Goal: Find specific page/section: Find specific page/section

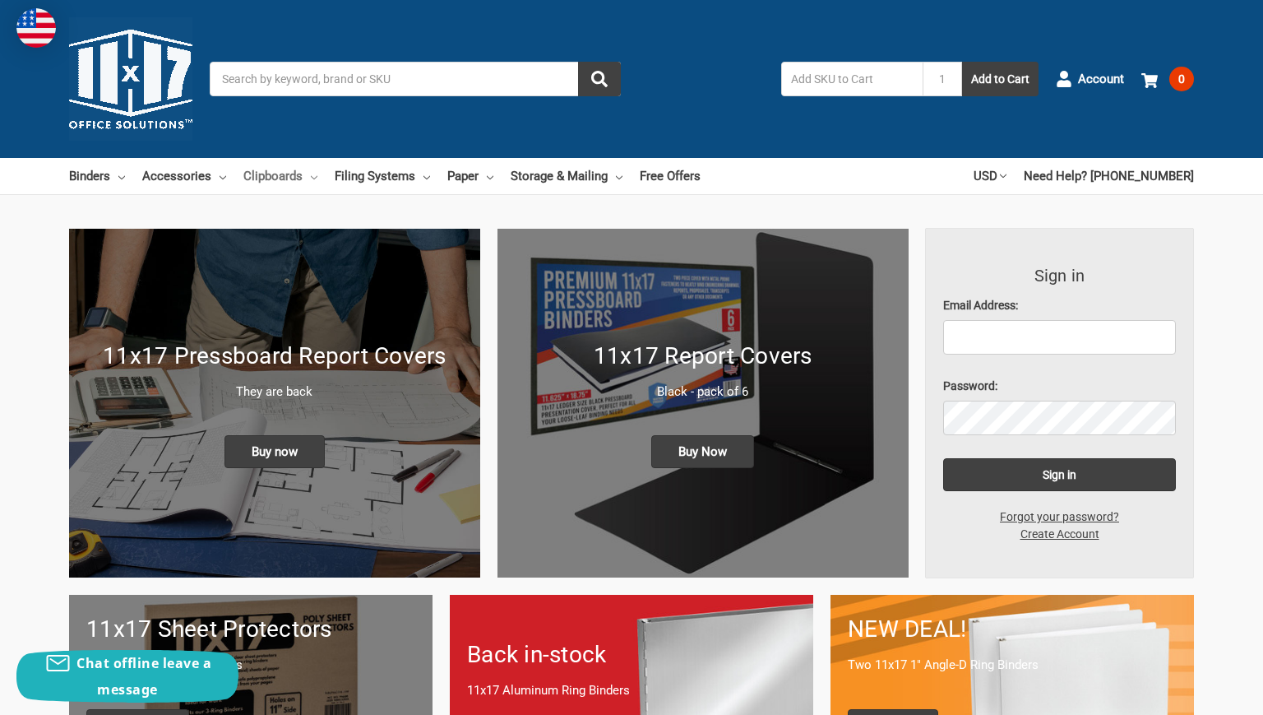
click at [303, 172] on link "Clipboards" at bounding box center [280, 176] width 74 height 36
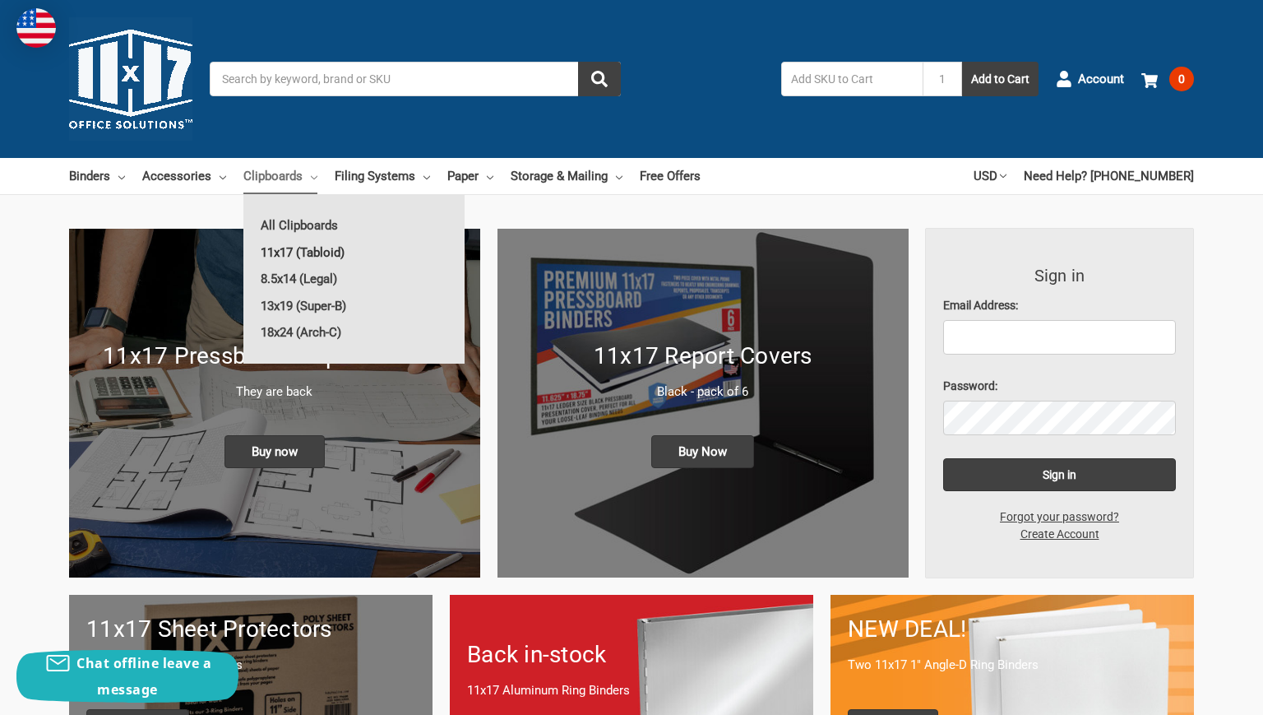
click at [303, 255] on link "11x17 (Tabloid)" at bounding box center [353, 252] width 221 height 26
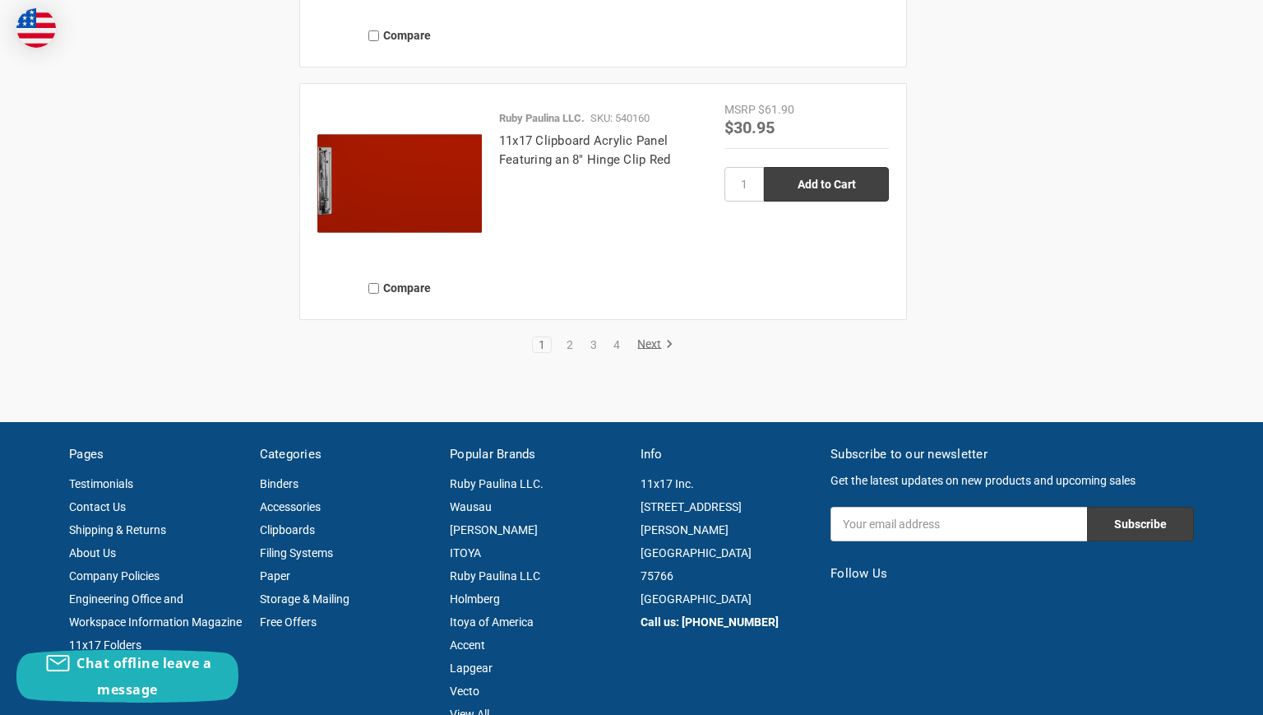
scroll to position [4264, 0]
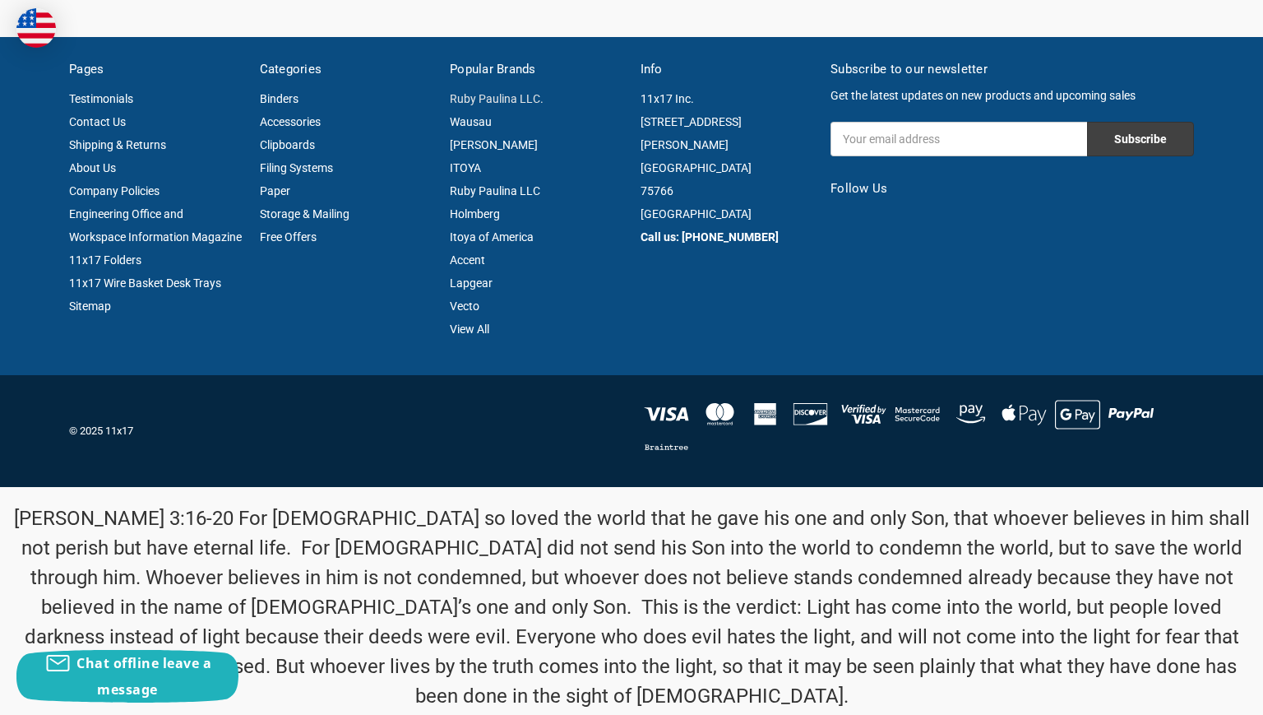
click at [508, 95] on link "Ruby Paulina LLC." at bounding box center [497, 98] width 94 height 13
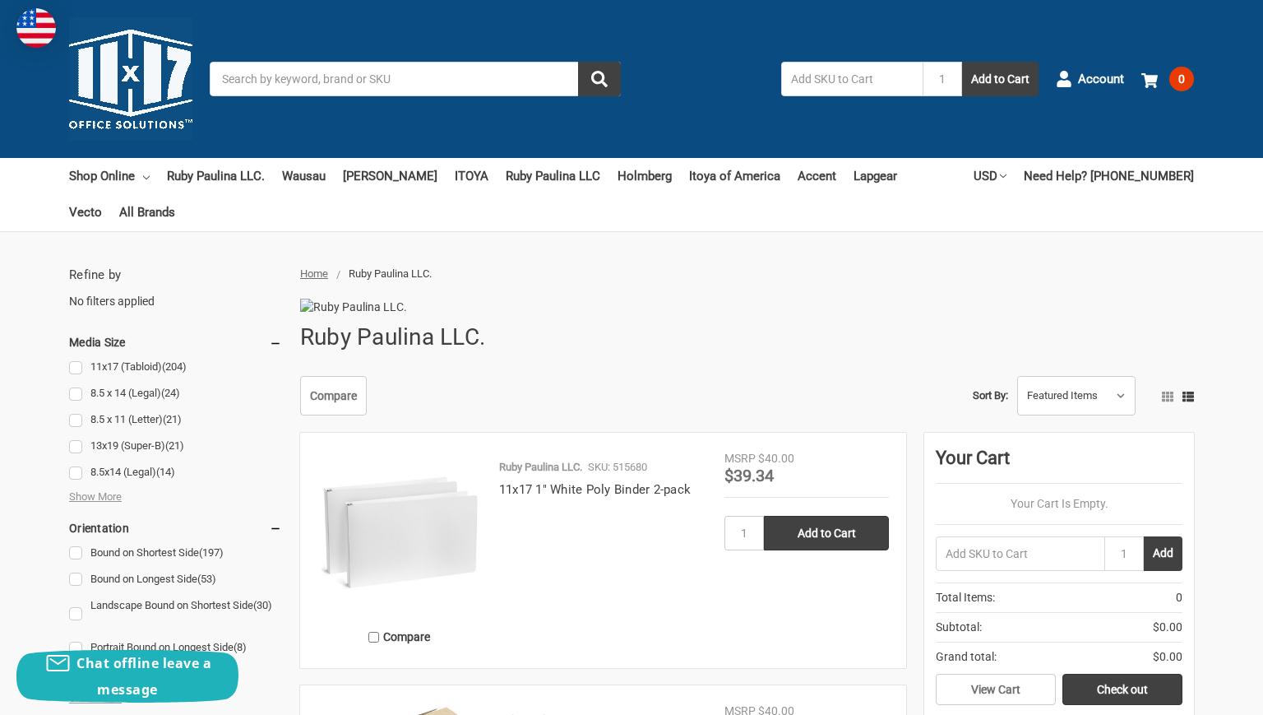
click at [120, 66] on img at bounding box center [130, 78] width 123 height 123
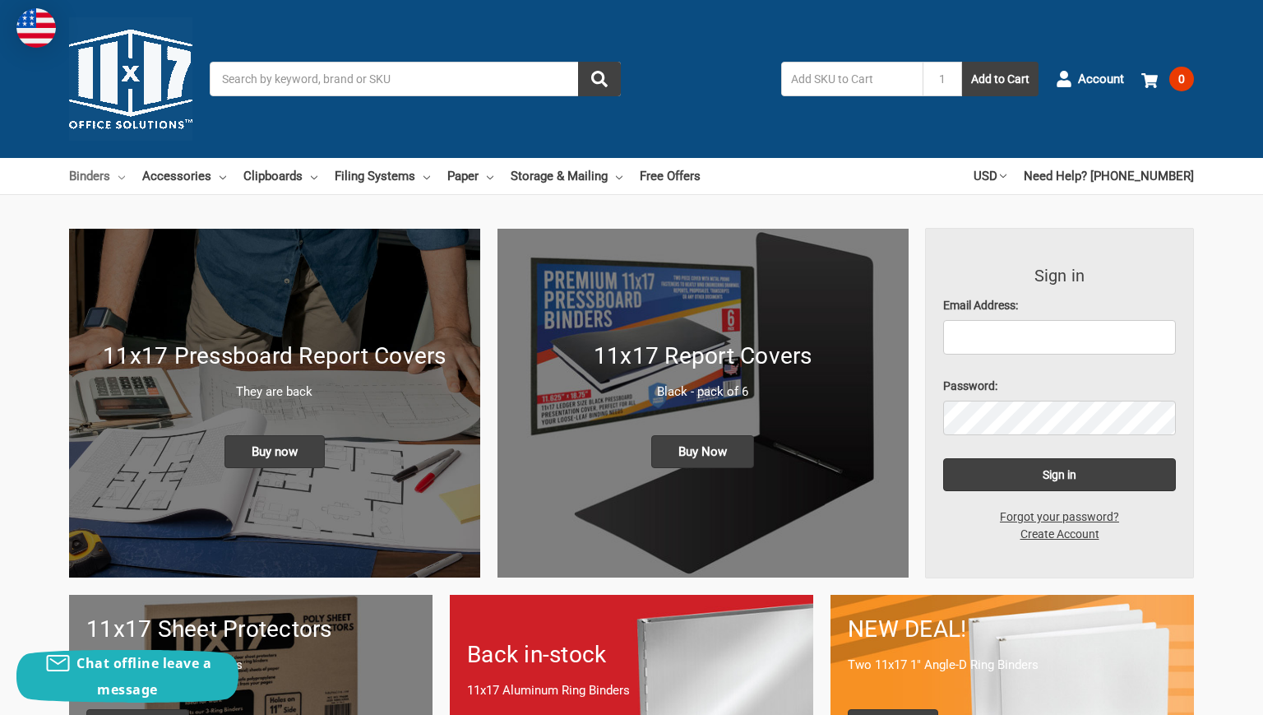
click at [118, 174] on icon at bounding box center [121, 177] width 7 height 7
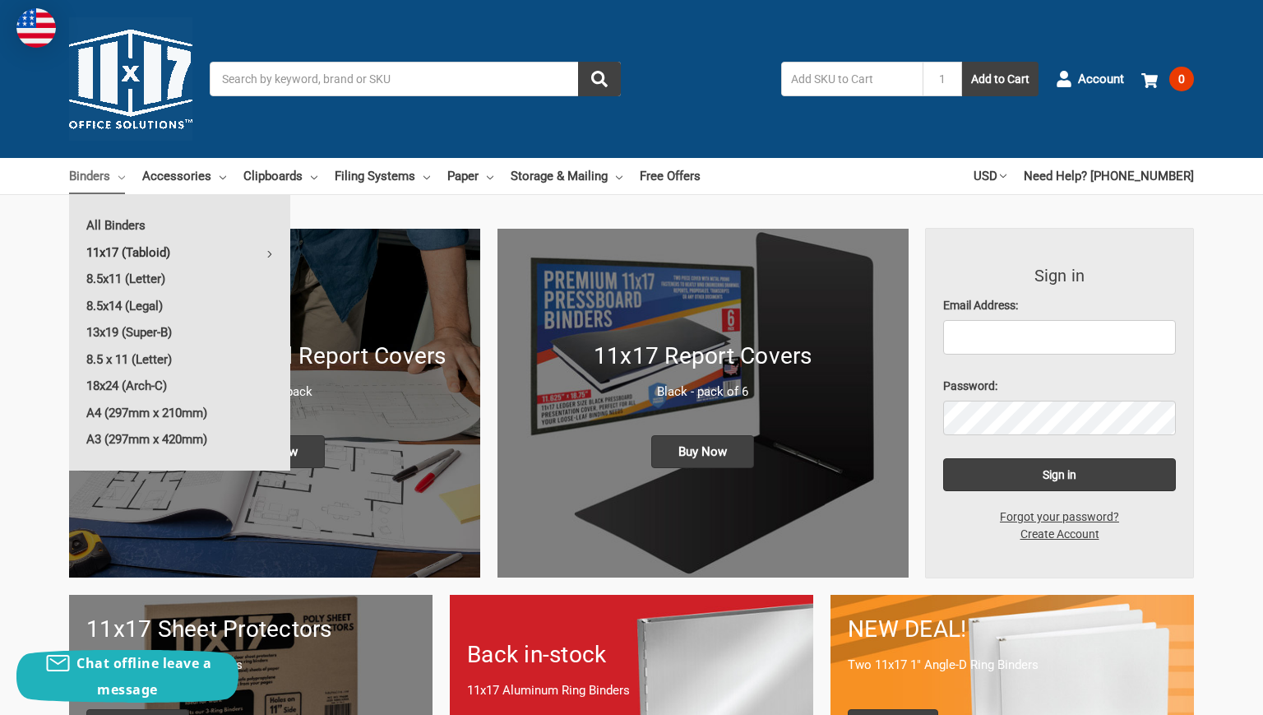
click at [144, 247] on link "11x17 (Tabloid)" at bounding box center [179, 252] width 221 height 26
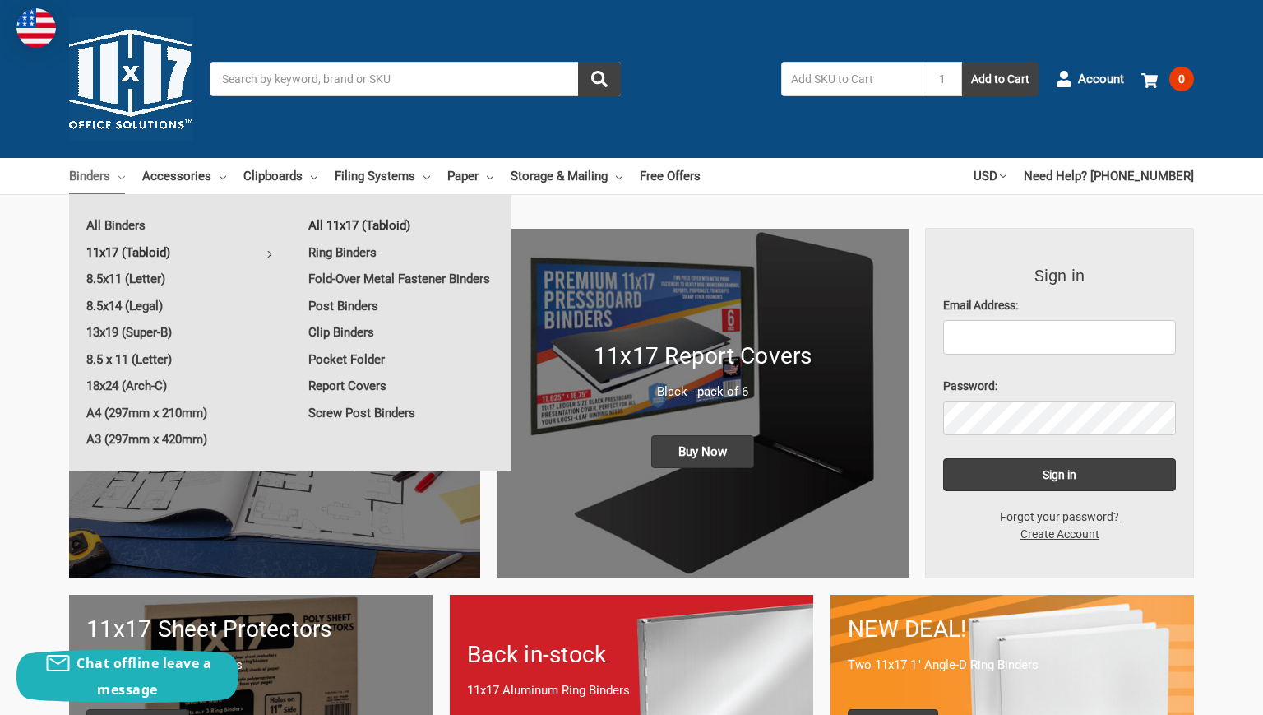
click at [376, 225] on link "All 11x17 (Tabloid)" at bounding box center [401, 225] width 220 height 26
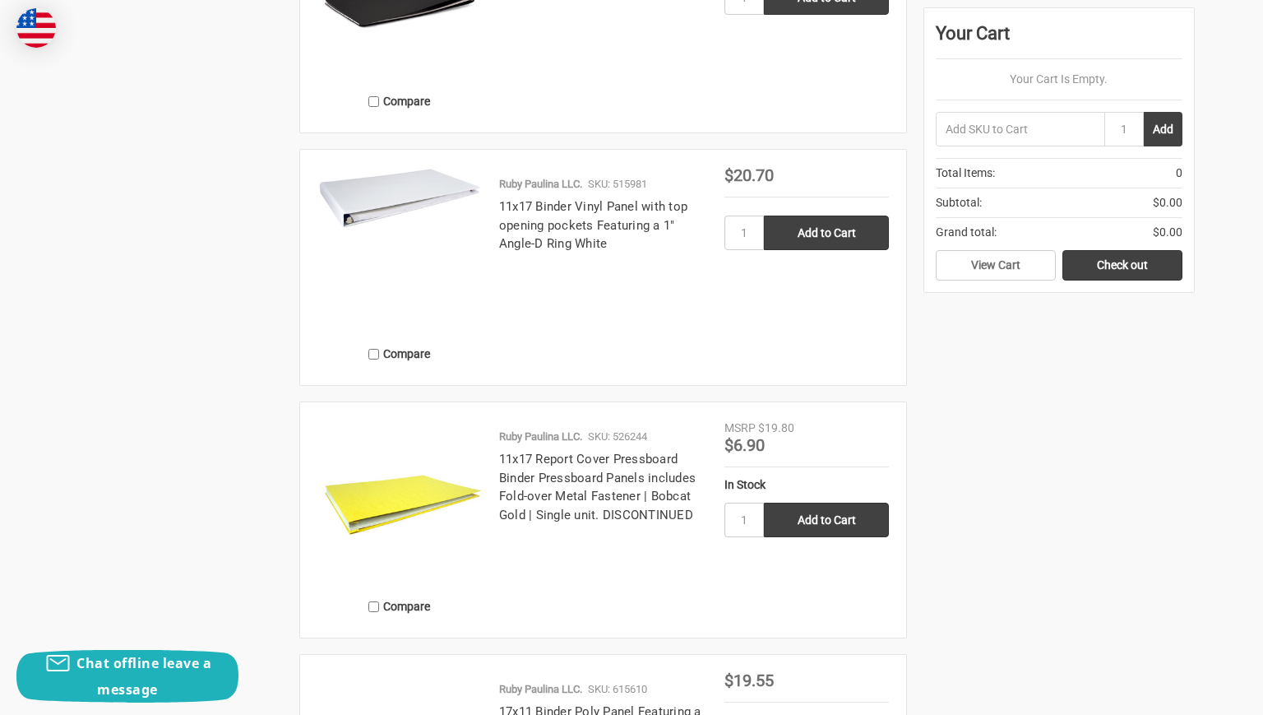
scroll to position [2384, 0]
